Goal: Obtain resource: Download file/media

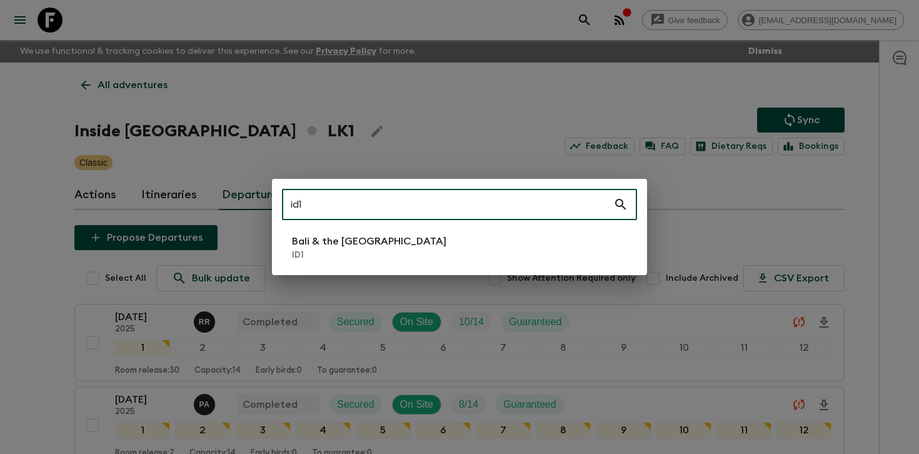
type input "id1"
click at [423, 226] on div "id1 ​ [GEOGRAPHIC_DATA] & the [GEOGRAPHIC_DATA] ID1" at bounding box center [459, 227] width 375 height 96
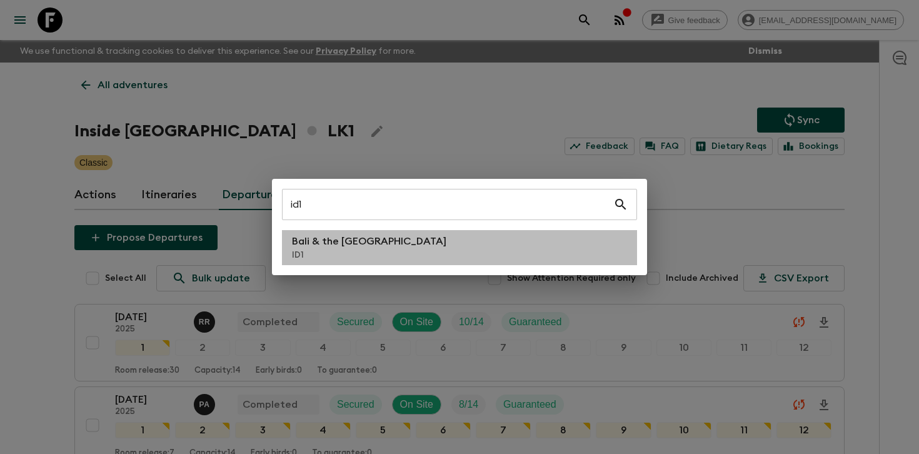
click at [400, 246] on li "Bali & the [GEOGRAPHIC_DATA] ID1" at bounding box center [459, 247] width 355 height 35
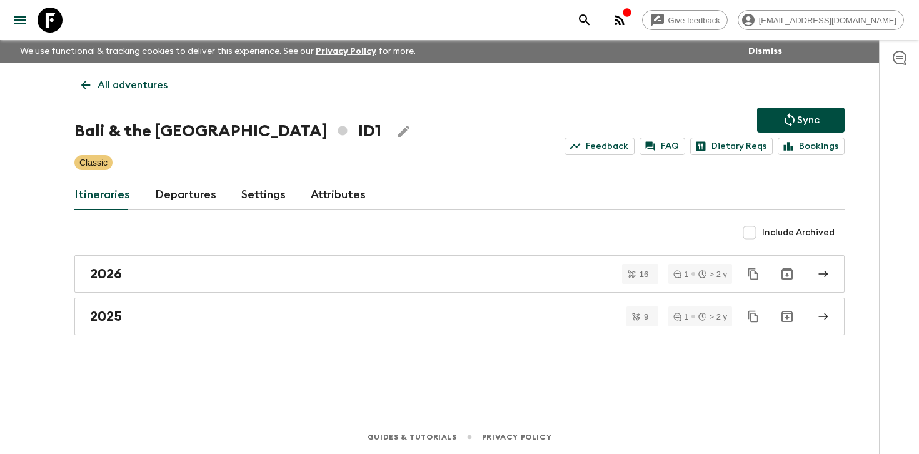
click at [201, 198] on link "Departures" at bounding box center [185, 195] width 61 height 30
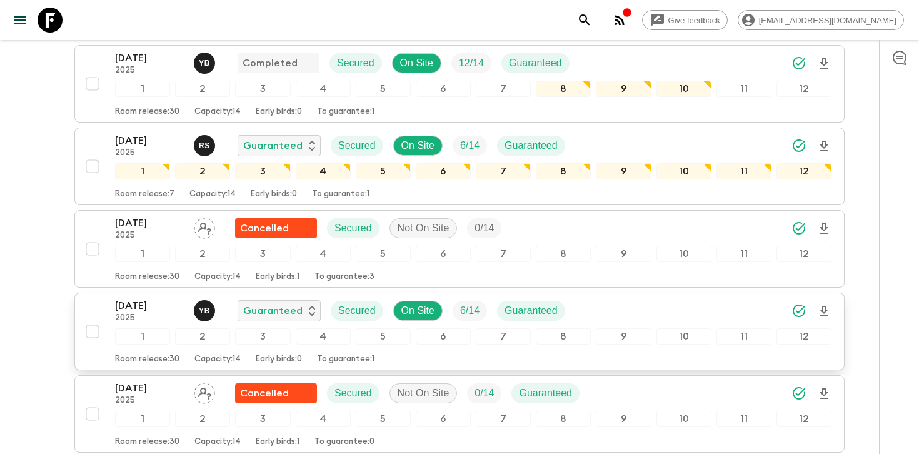
scroll to position [420, 0]
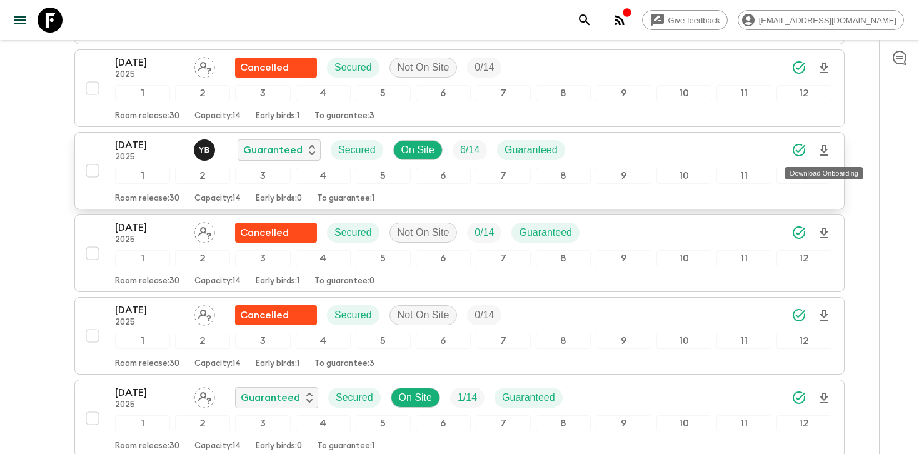
click at [826, 154] on icon "Download Onboarding" at bounding box center [824, 150] width 15 height 15
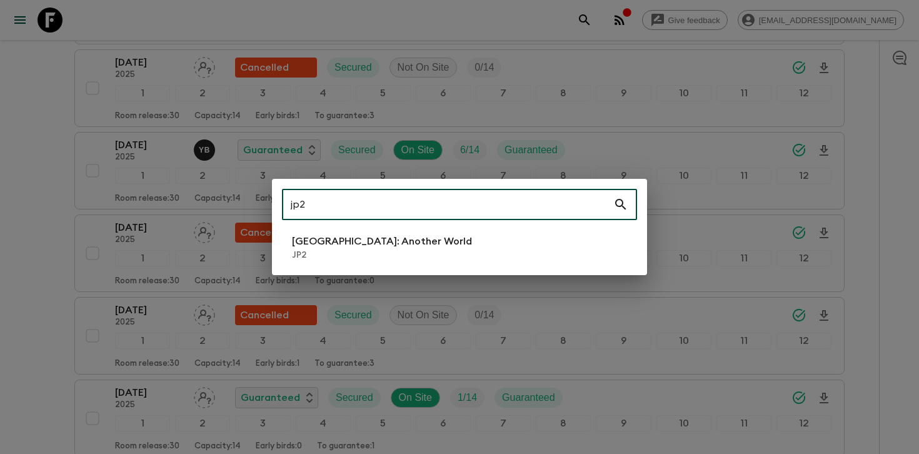
type input "jp2"
click at [376, 258] on p "JP2" at bounding box center [382, 255] width 180 height 13
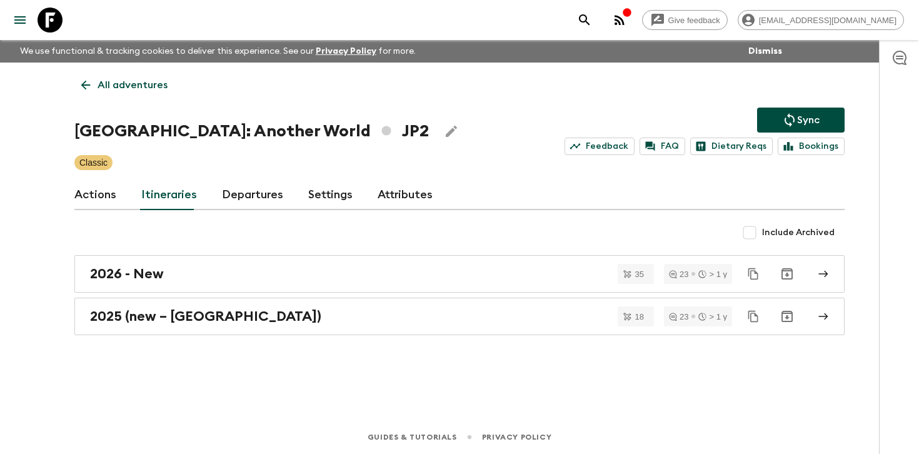
click at [250, 186] on link "Departures" at bounding box center [252, 195] width 61 height 30
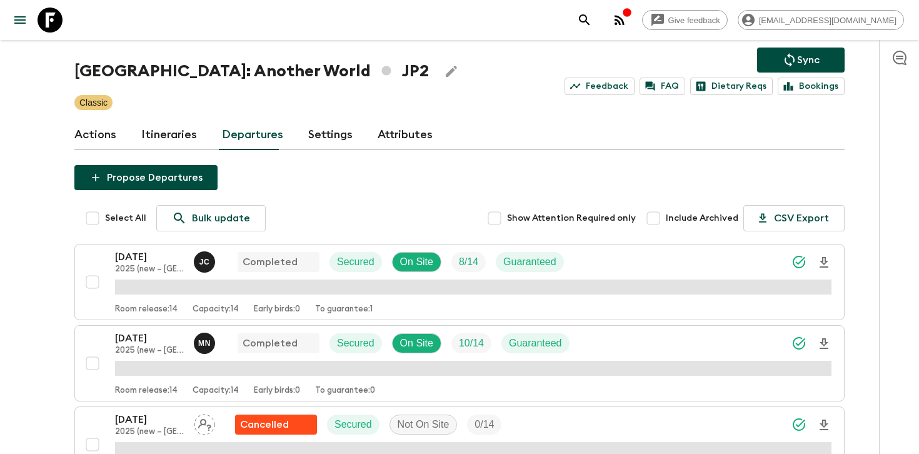
scroll to position [658, 0]
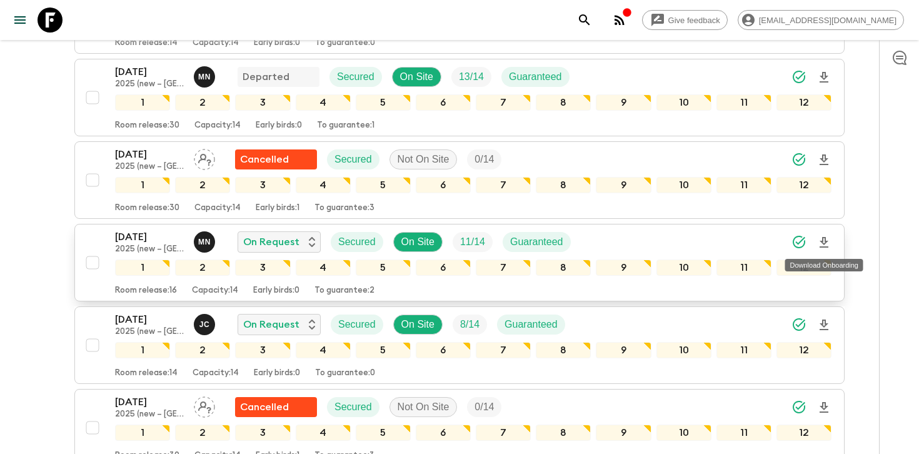
click at [824, 245] on icon "Download Onboarding" at bounding box center [824, 242] width 9 height 11
